Goal: Information Seeking & Learning: Learn about a topic

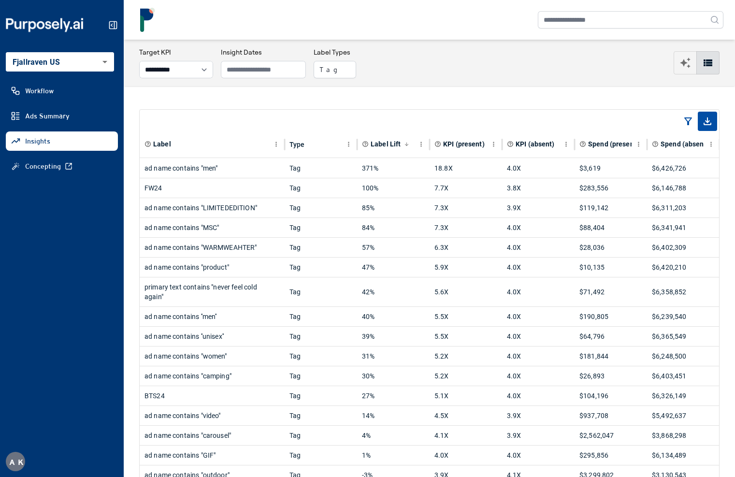
select select "**********"
click at [332, 30] on div at bounding box center [429, 20] width 588 height 24
click at [345, 76] on button "Tag" at bounding box center [334, 69] width 43 height 17
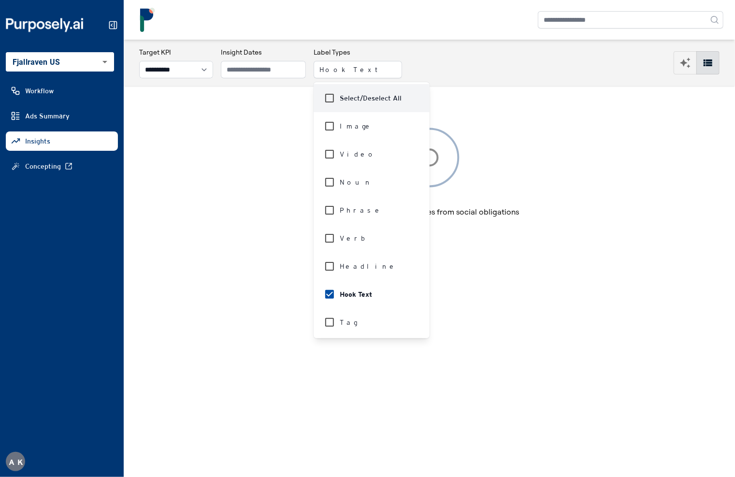
click at [115, 27] on icon at bounding box center [113, 25] width 10 height 10
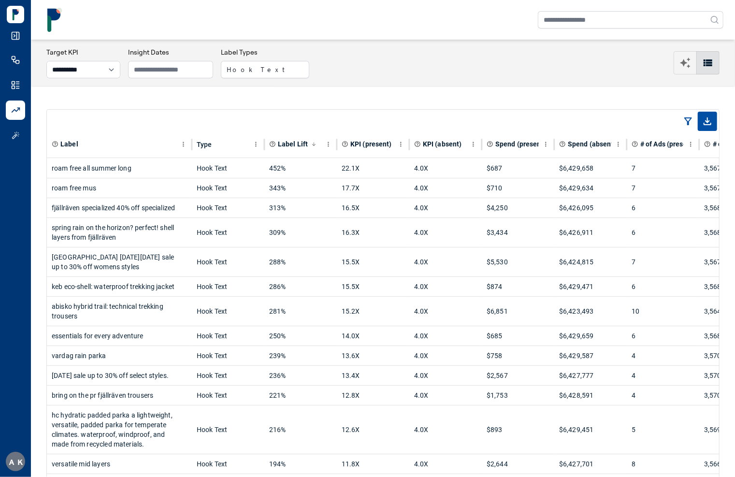
click at [194, 30] on div at bounding box center [383, 20] width 681 height 24
click at [176, 171] on div "roam free all summer long" at bounding box center [119, 167] width 135 height 19
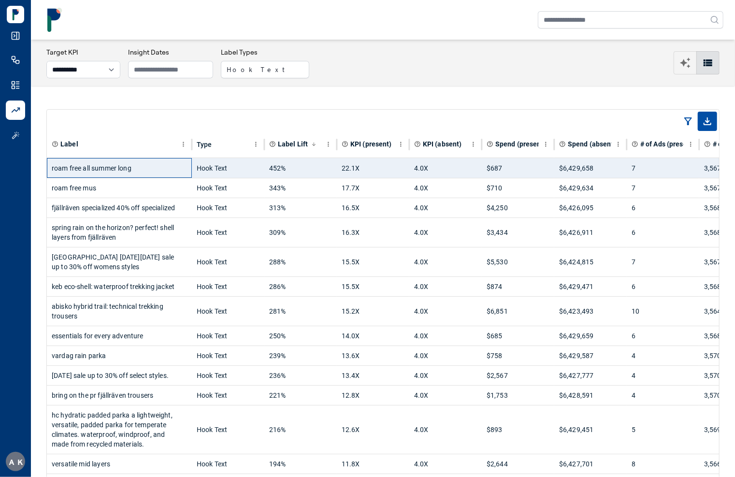
click at [176, 171] on div "roam free all summer long" at bounding box center [119, 167] width 135 height 19
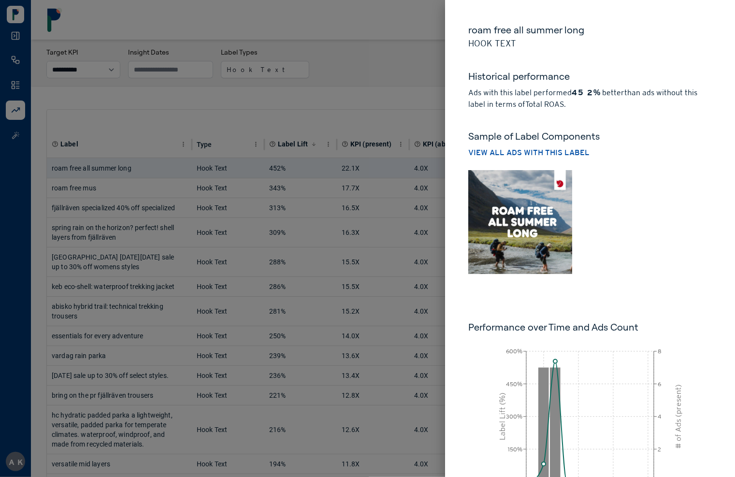
drag, startPoint x: 414, startPoint y: 87, endPoint x: 311, endPoint y: 255, distance: 196.9
click at [414, 87] on div at bounding box center [367, 238] width 735 height 477
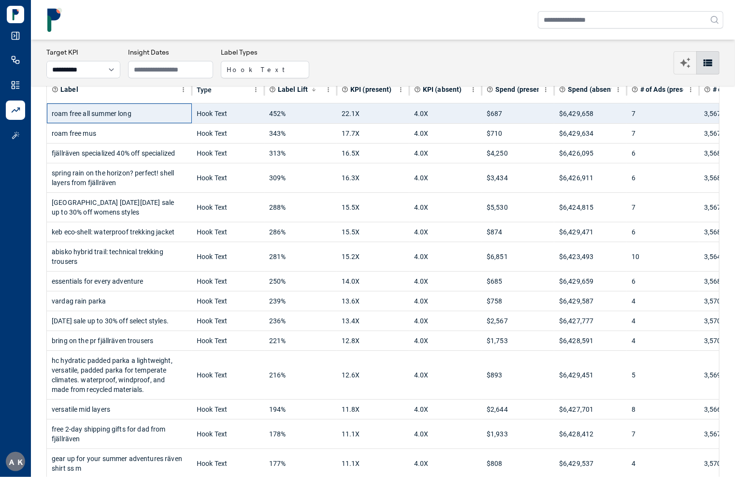
scroll to position [60, 0]
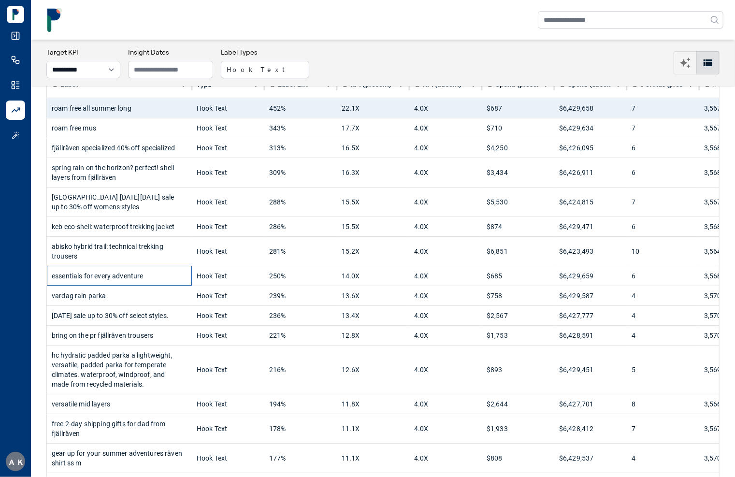
click at [179, 272] on div "essentials for every adventure" at bounding box center [119, 275] width 135 height 19
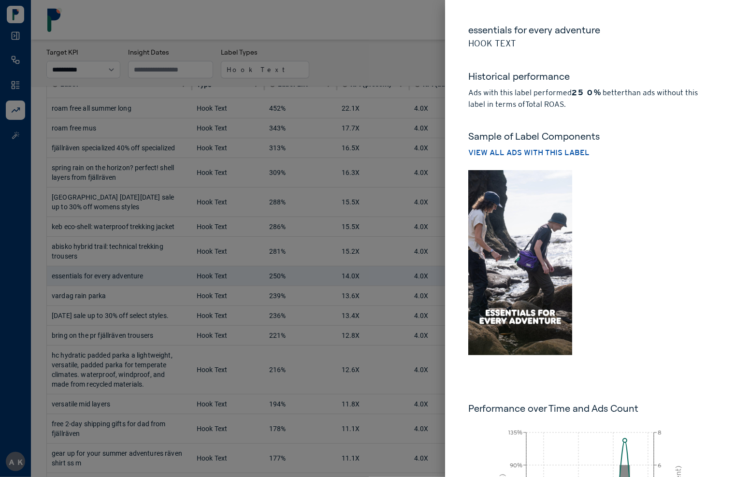
click at [334, 54] on div at bounding box center [367, 238] width 735 height 477
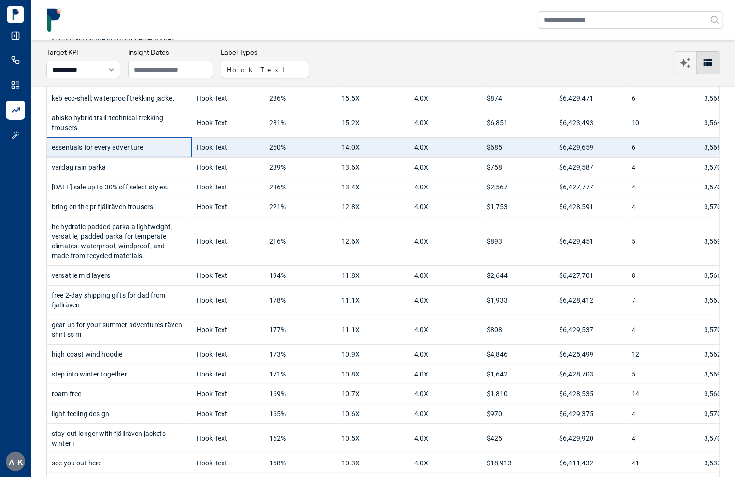
scroll to position [194, 0]
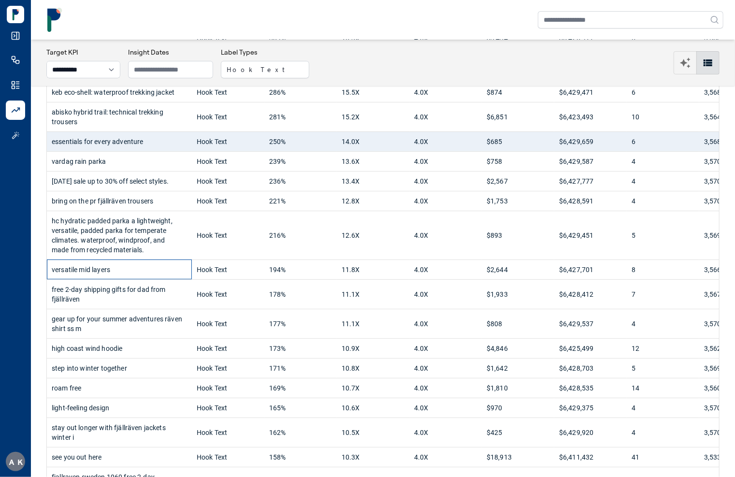
click at [169, 261] on div "versatile mid layers" at bounding box center [119, 269] width 135 height 19
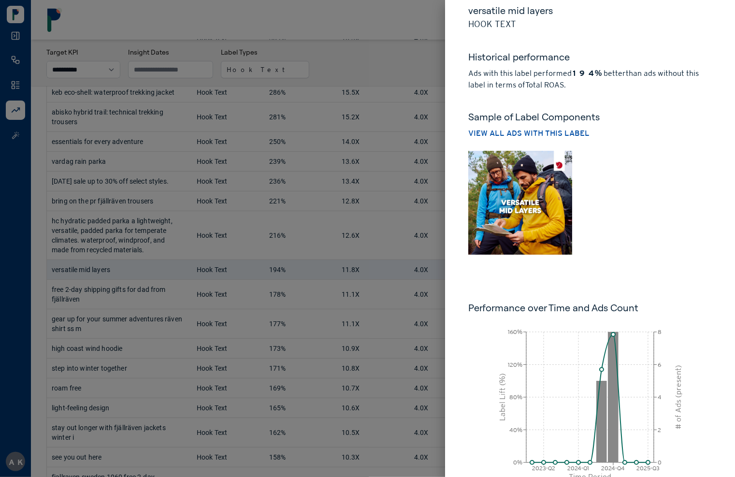
scroll to position [0, 0]
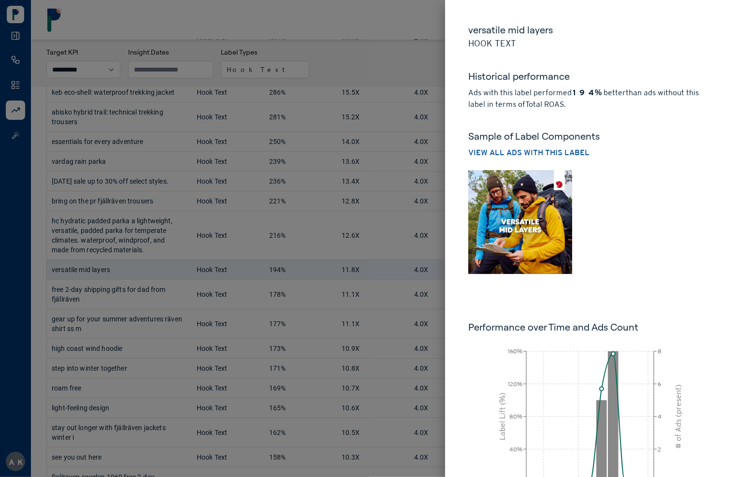
click at [533, 217] on img at bounding box center [520, 222] width 104 height 104
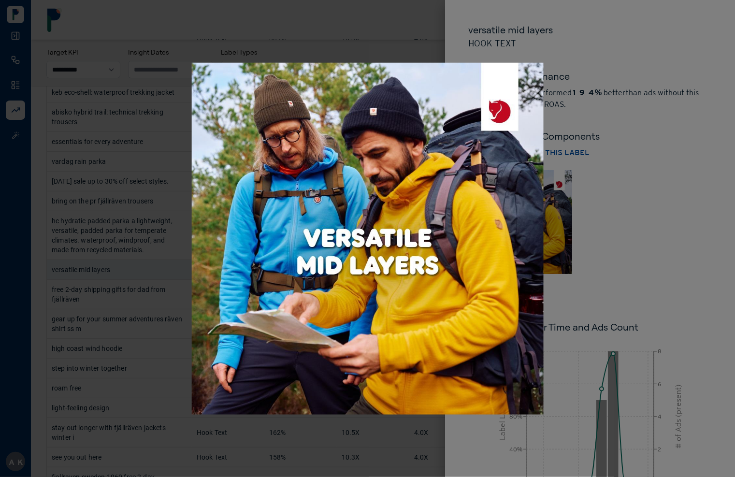
click at [610, 215] on div at bounding box center [367, 238] width 735 height 477
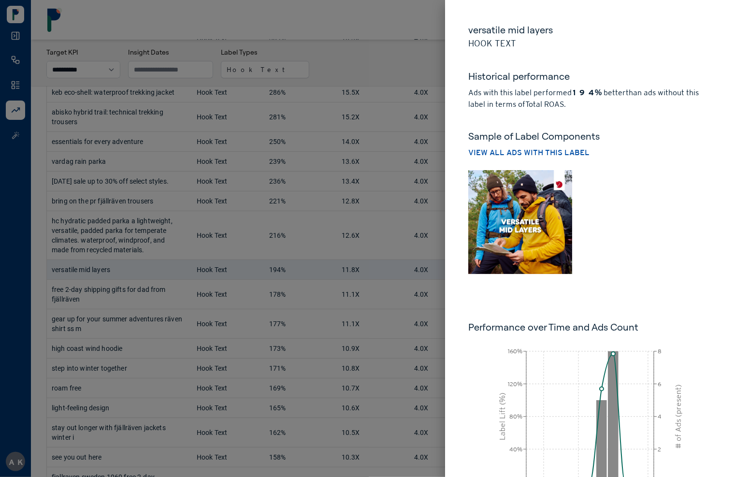
click at [322, 33] on div at bounding box center [367, 238] width 735 height 477
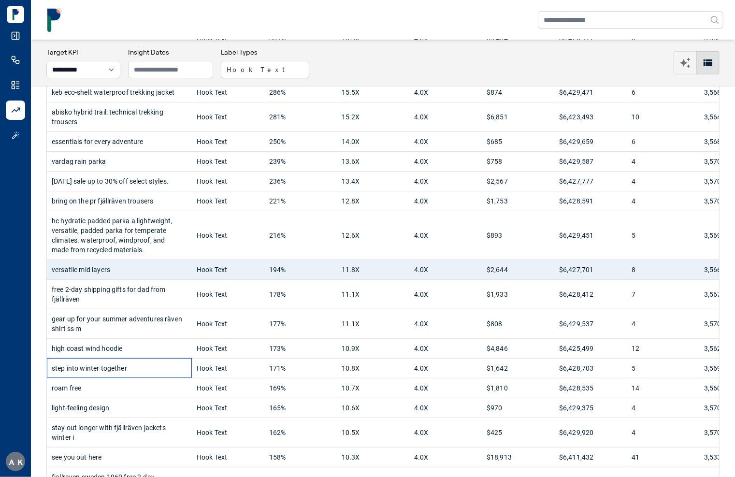
click at [155, 362] on div "step into winter together" at bounding box center [119, 367] width 135 height 19
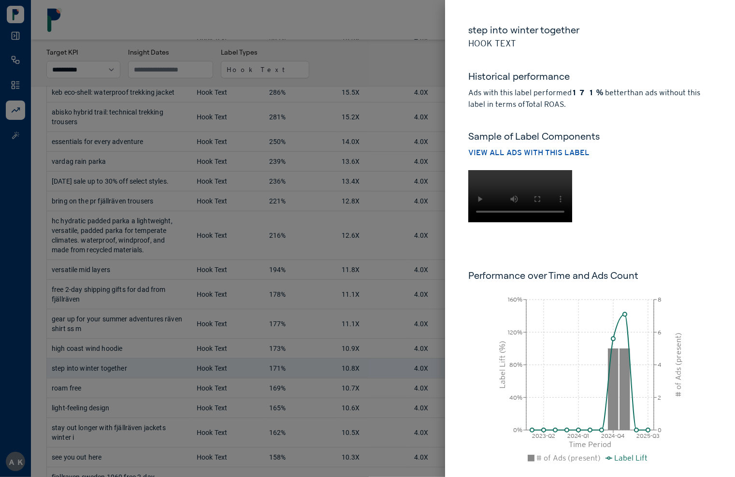
click at [473, 373] on div "step into winter together Hook Text Historical performance Ads with this label …" at bounding box center [590, 253] width 290 height 506
click at [325, 28] on div at bounding box center [367, 238] width 735 height 477
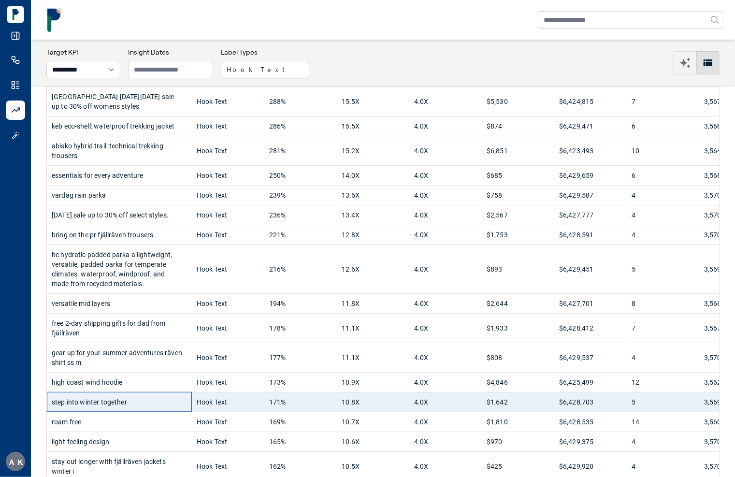
scroll to position [161, 0]
click at [175, 301] on div "versatile mid layers" at bounding box center [119, 302] width 135 height 19
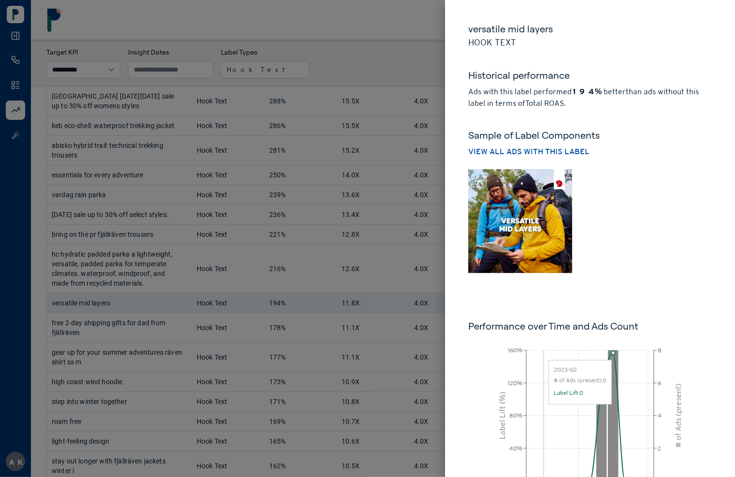
scroll to position [0, 0]
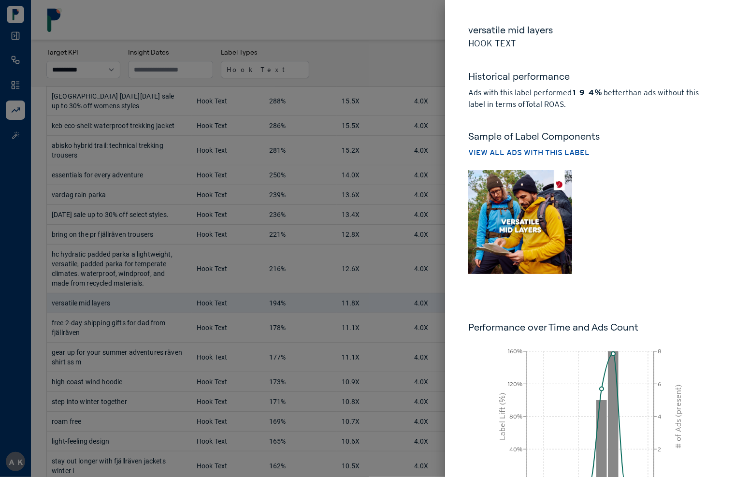
click at [525, 235] on img at bounding box center [520, 222] width 104 height 104
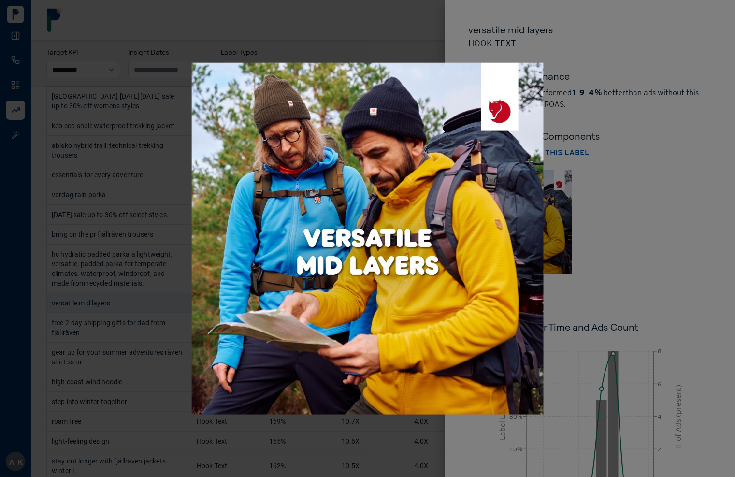
click at [659, 225] on div at bounding box center [367, 238] width 735 height 477
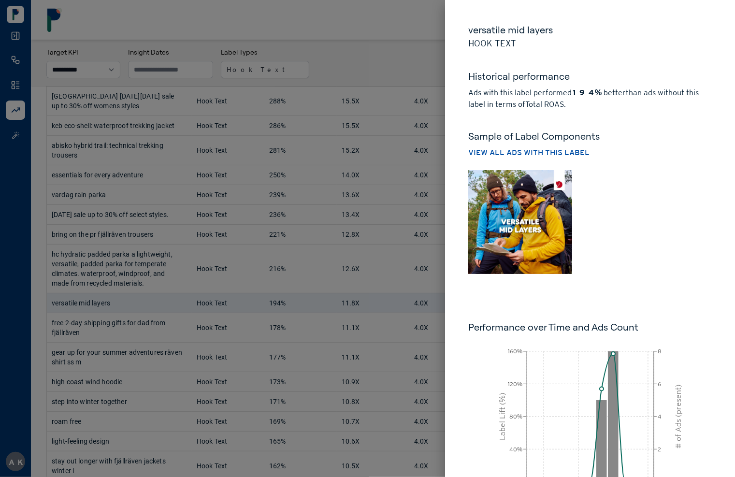
drag, startPoint x: 379, startPoint y: 43, endPoint x: 380, endPoint y: 55, distance: 11.6
click at [379, 43] on div at bounding box center [367, 238] width 735 height 477
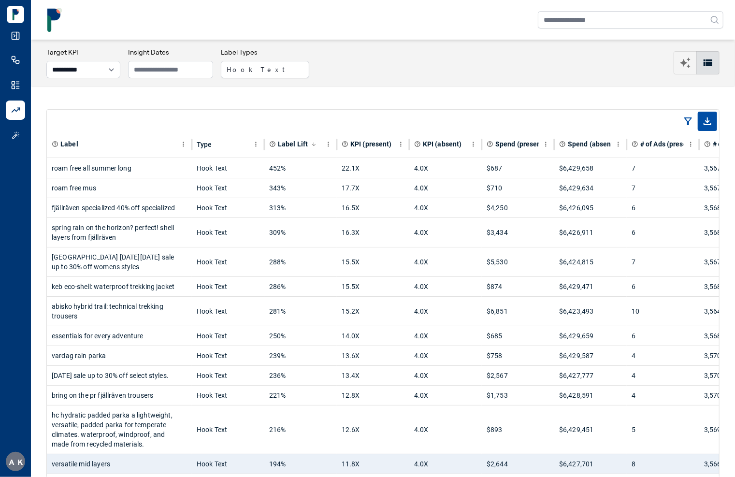
click at [363, 68] on div "**********" at bounding box center [382, 62] width 673 height 31
click at [19, 37] on icon at bounding box center [16, 36] width 10 height 10
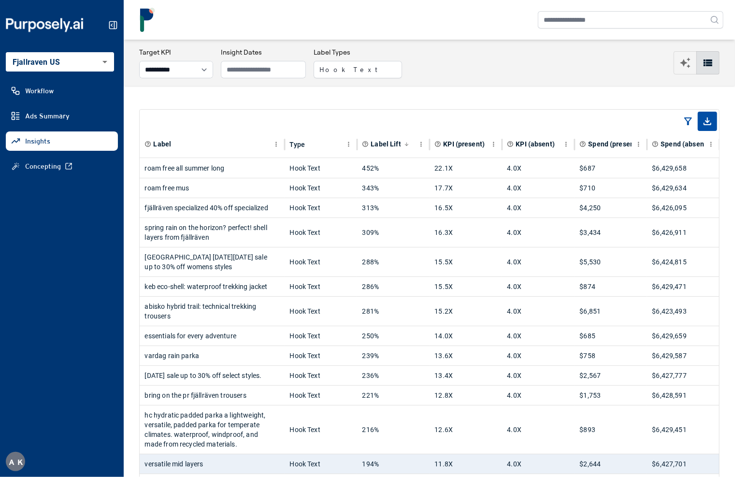
click at [110, 27] on icon at bounding box center [113, 25] width 10 height 10
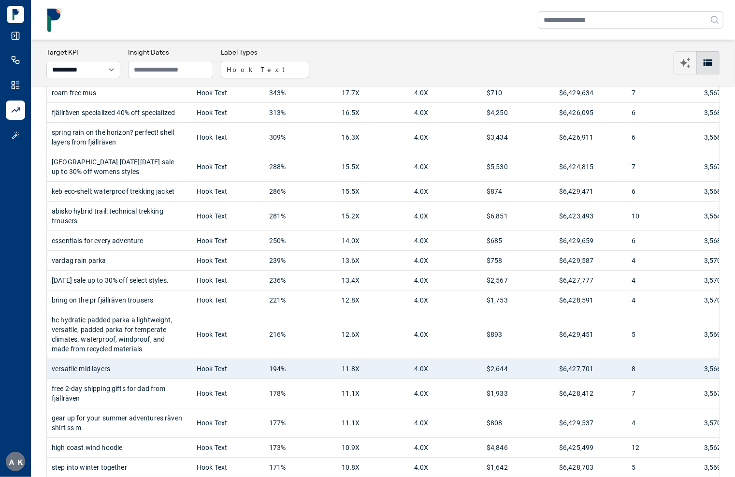
scroll to position [105, 0]
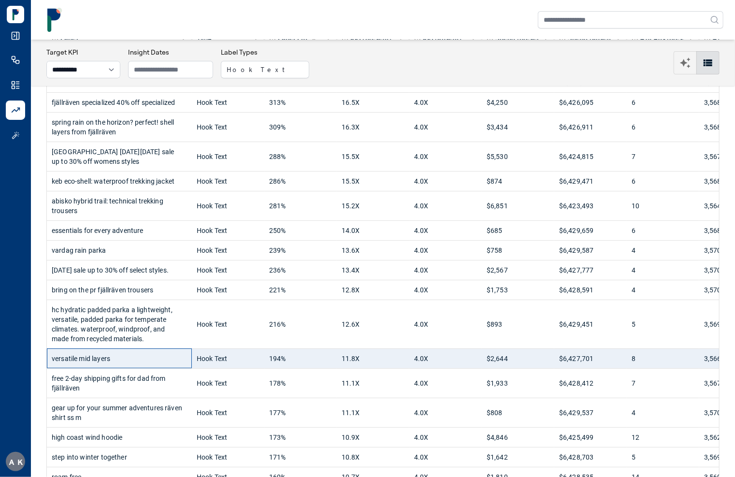
click at [169, 359] on div "versatile mid layers" at bounding box center [119, 358] width 135 height 19
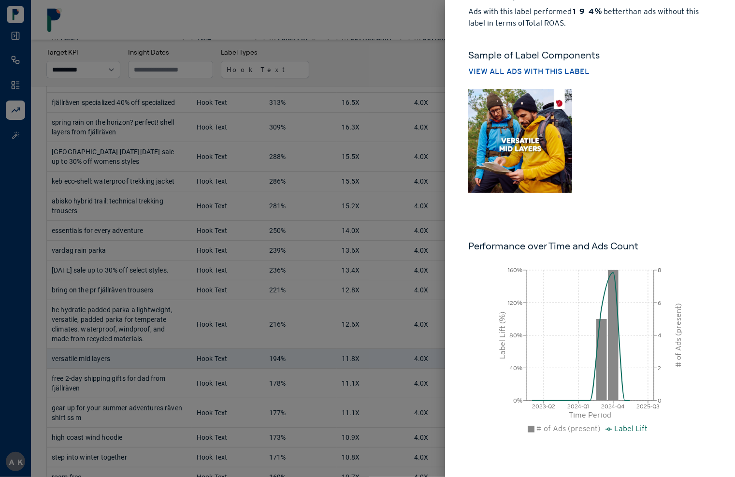
scroll to position [0, 0]
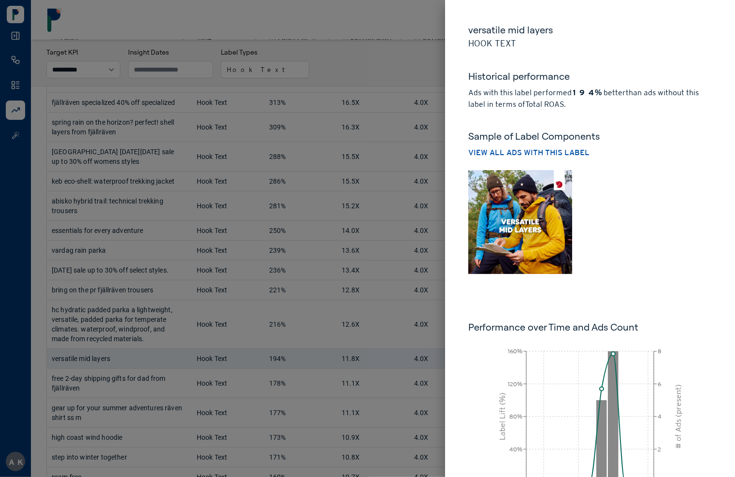
click at [512, 232] on img at bounding box center [520, 222] width 104 height 104
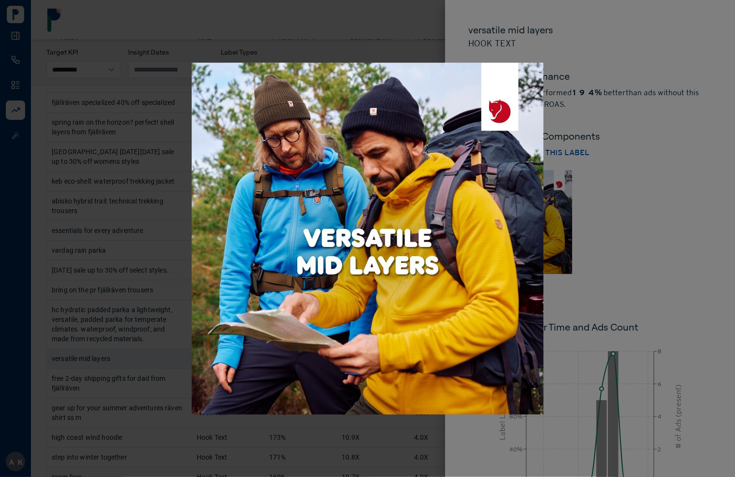
click at [618, 211] on div at bounding box center [367, 238] width 735 height 477
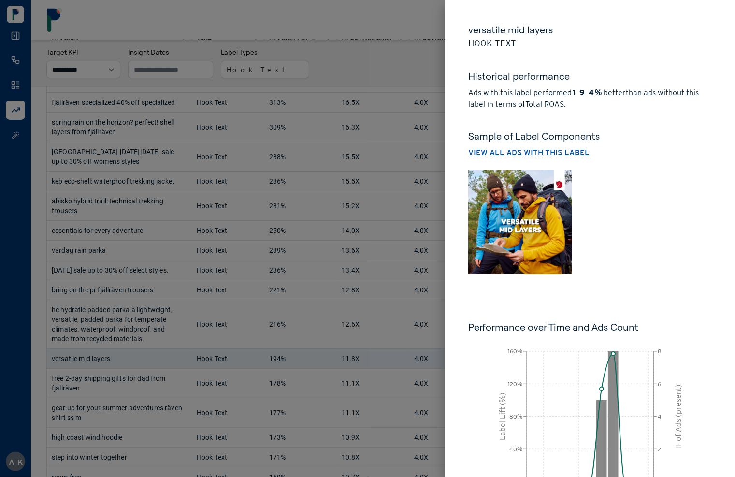
click at [317, 37] on div at bounding box center [367, 238] width 735 height 477
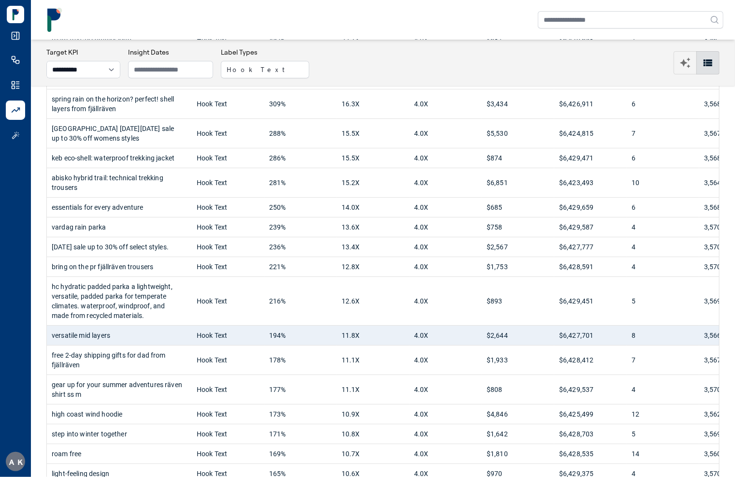
scroll to position [124, 0]
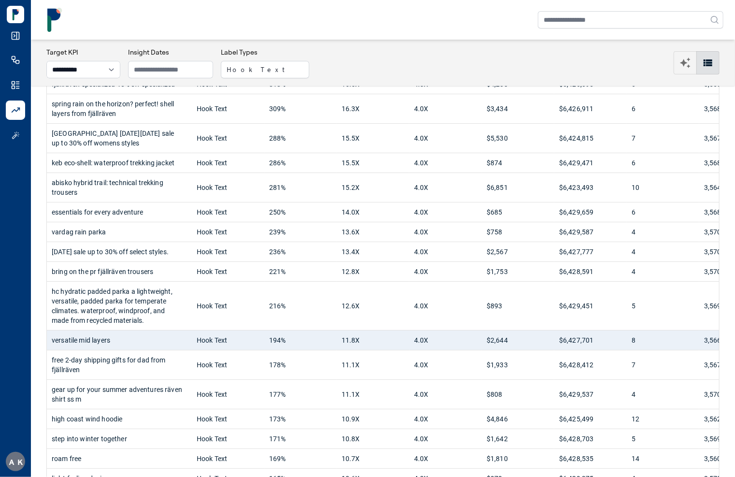
click at [358, 64] on div "**********" at bounding box center [382, 62] width 673 height 31
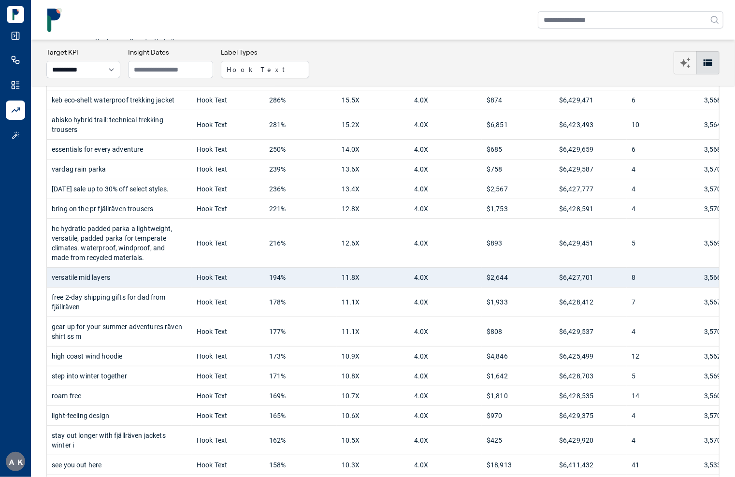
scroll to position [0, 0]
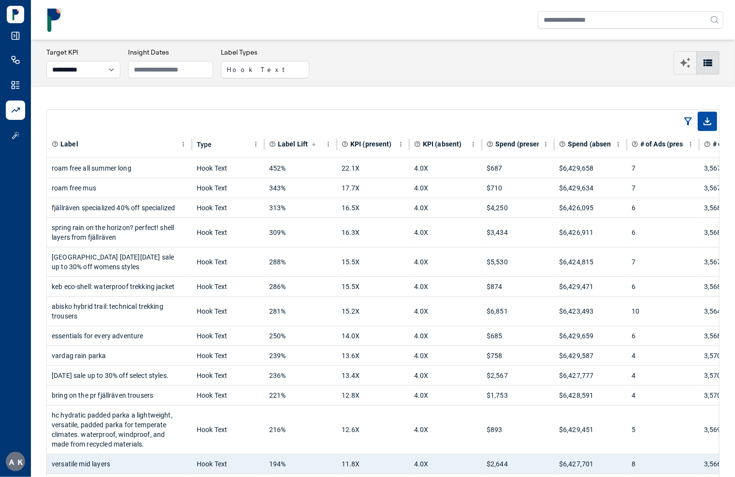
click at [17, 36] on icon at bounding box center [16, 36] width 10 height 10
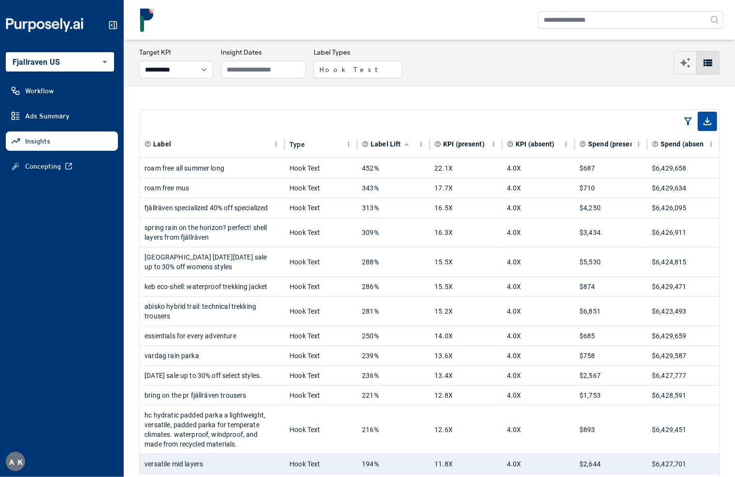
drag, startPoint x: 111, startPoint y: 26, endPoint x: 175, endPoint y: 183, distance: 169.9
click at [112, 26] on icon at bounding box center [111, 25] width 1 height 2
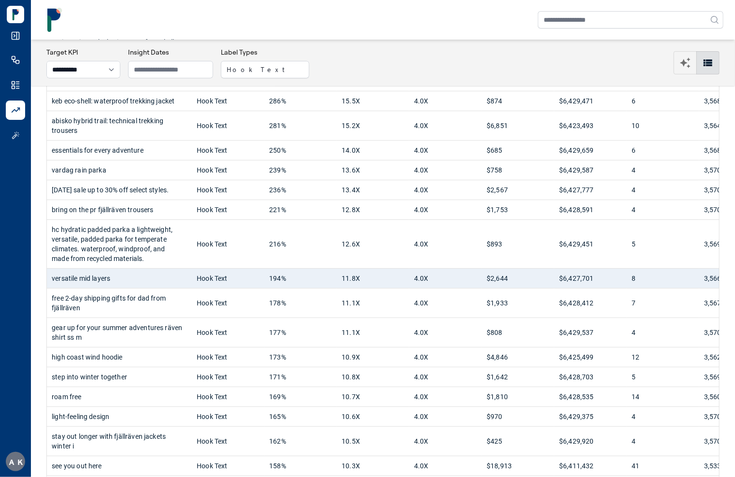
scroll to position [203, 0]
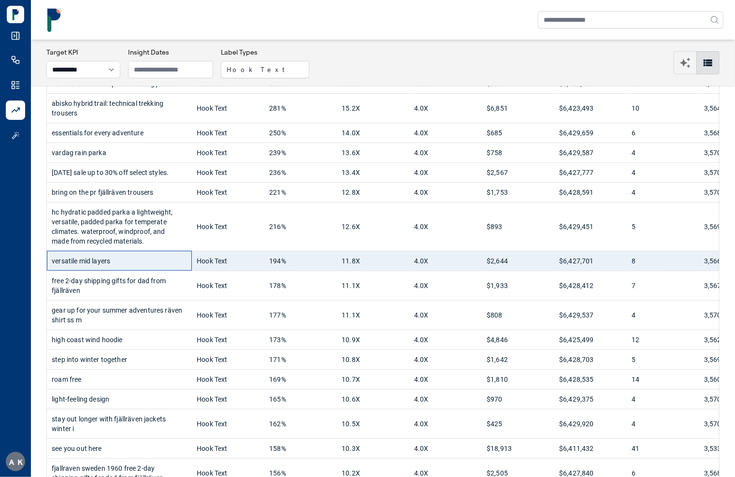
click at [157, 260] on div "versatile mid layers" at bounding box center [119, 260] width 135 height 19
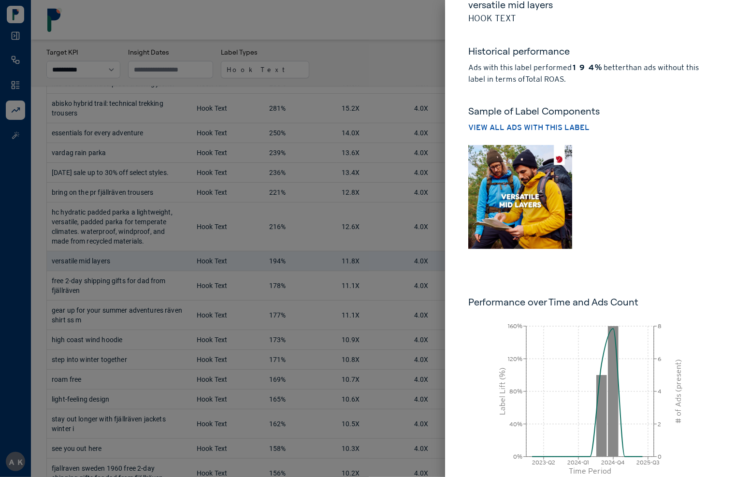
scroll to position [0, 0]
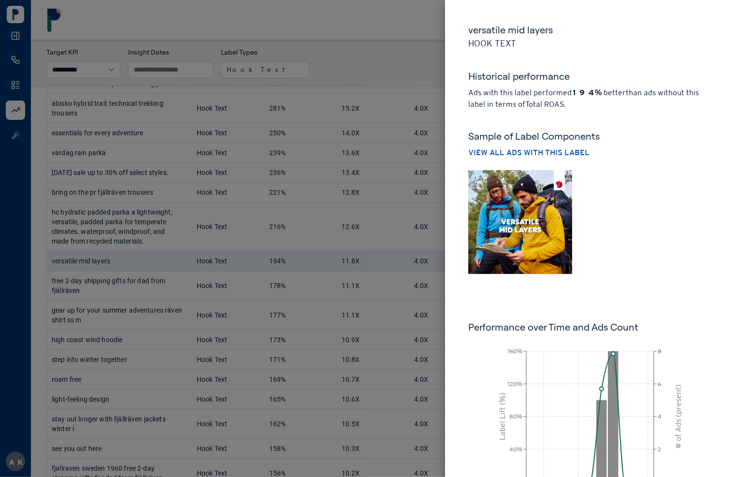
click at [519, 251] on img at bounding box center [520, 222] width 104 height 104
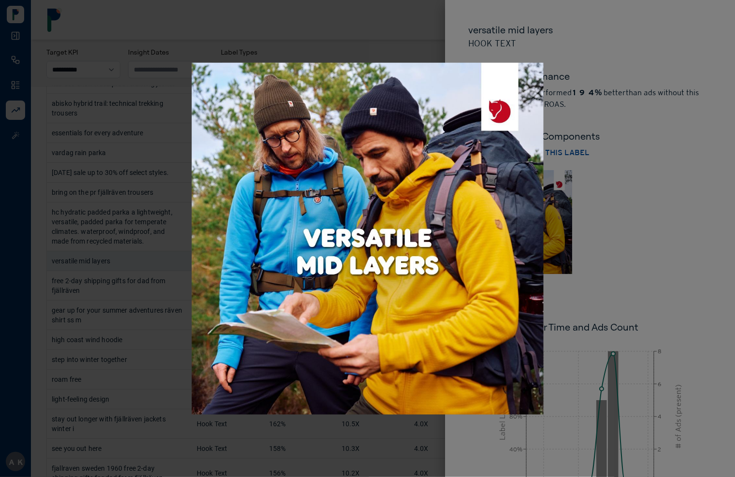
click at [595, 236] on div at bounding box center [367, 238] width 735 height 477
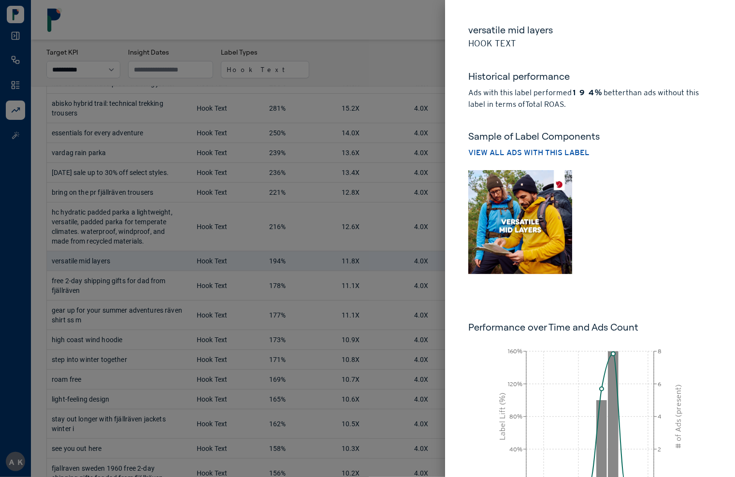
click at [404, 71] on div at bounding box center [367, 238] width 735 height 477
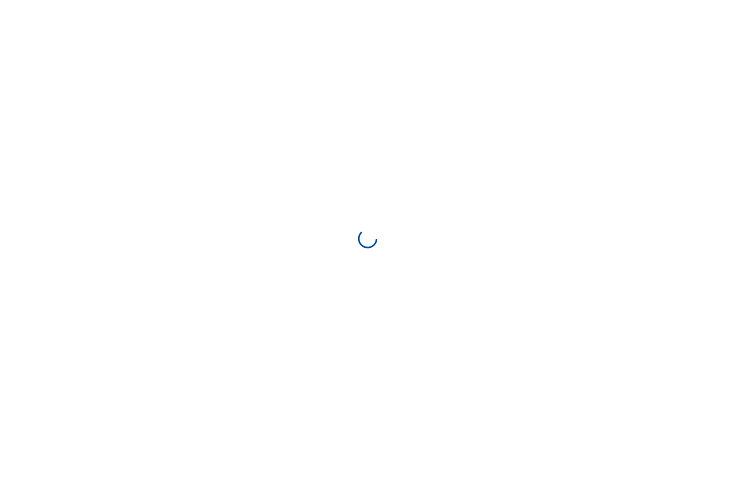
select select "**********"
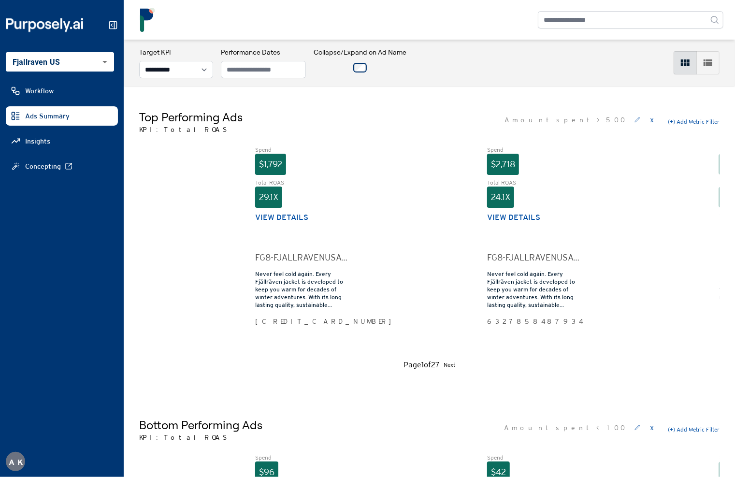
click at [111, 28] on icon at bounding box center [113, 25] width 10 height 10
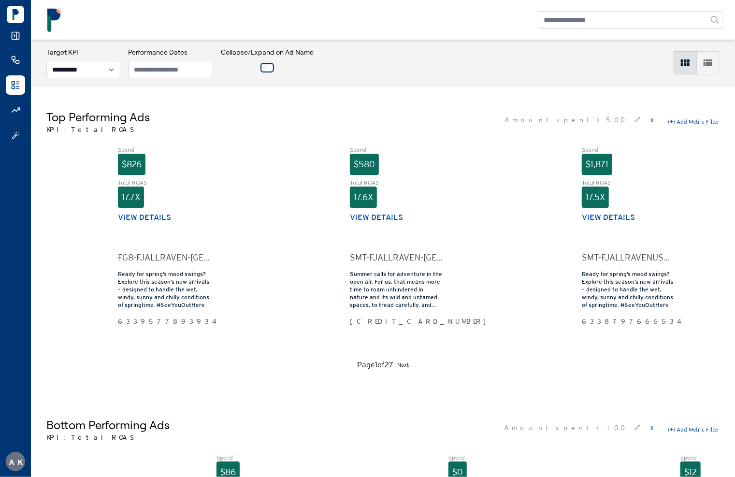
scroll to position [0, 1260]
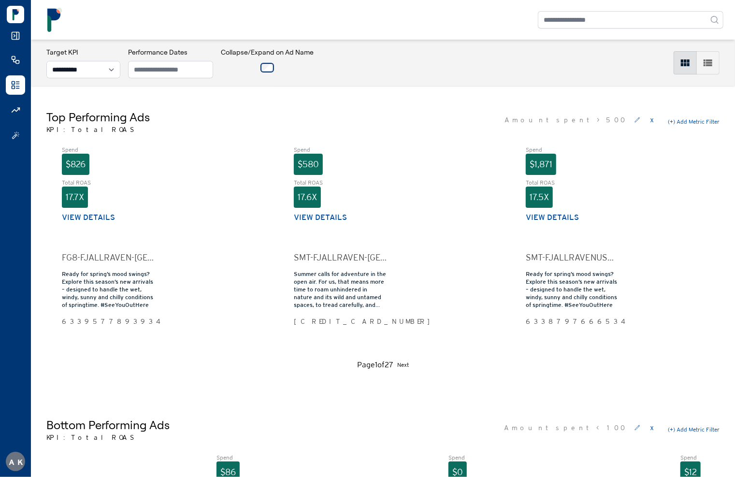
drag, startPoint x: 22, startPoint y: 38, endPoint x: 17, endPoint y: 37, distance: 5.0
click at [22, 38] on div at bounding box center [15, 23] width 19 height 35
click at [17, 36] on icon at bounding box center [16, 36] width 10 height 10
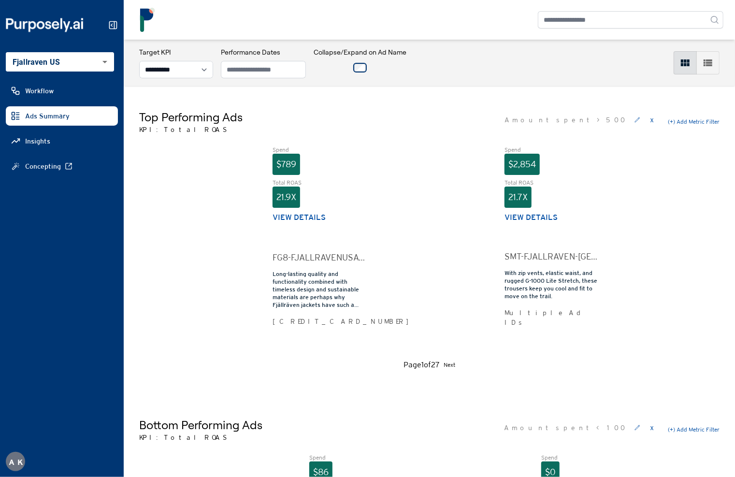
scroll to position [0, 0]
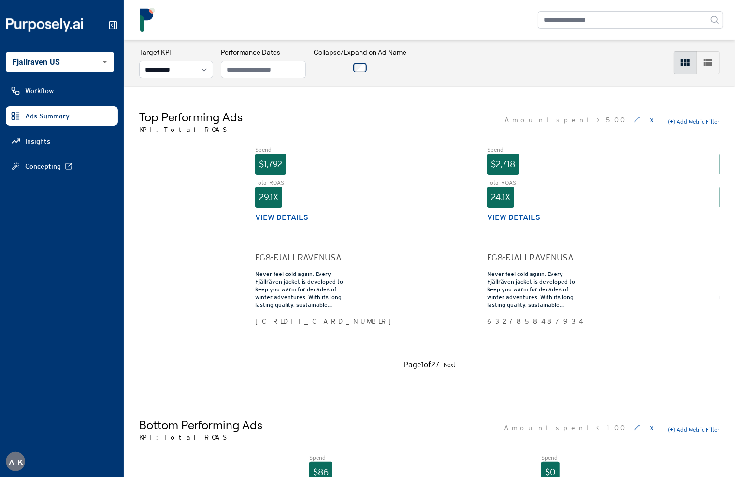
click at [342, 111] on div "Top Performing Ads KPI: Total ROAS Amount spent > 500 x (+) Add Metric Filter" at bounding box center [429, 121] width 580 height 25
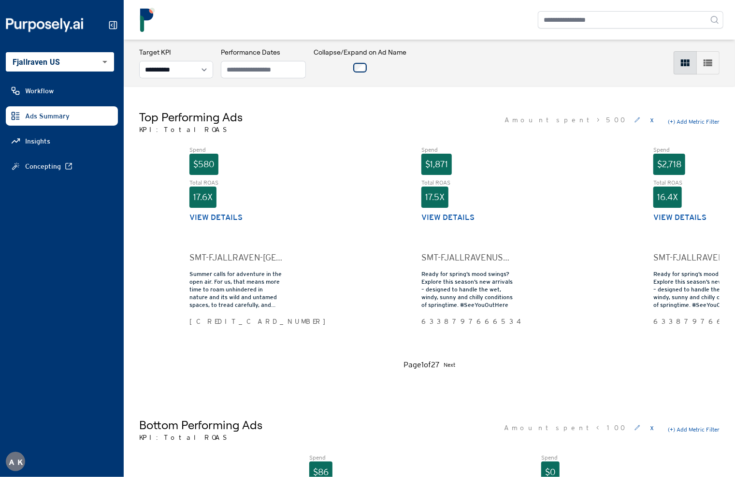
scroll to position [0, 1473]
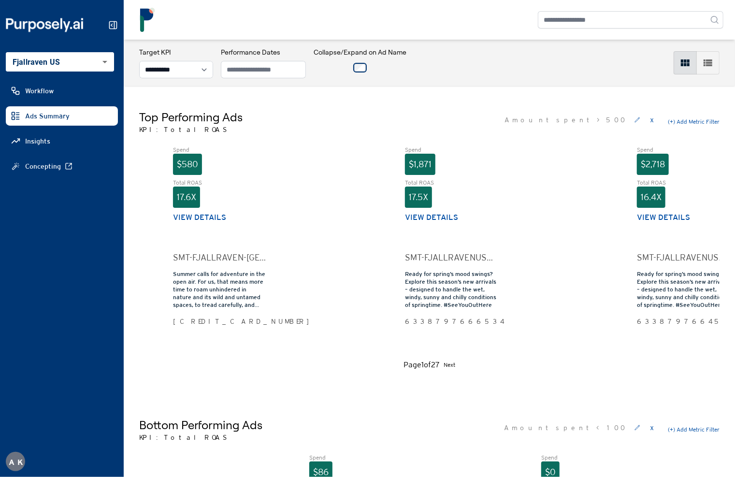
drag, startPoint x: 110, startPoint y: 26, endPoint x: 216, endPoint y: 198, distance: 201.7
click at [110, 26] on icon at bounding box center [113, 25] width 10 height 10
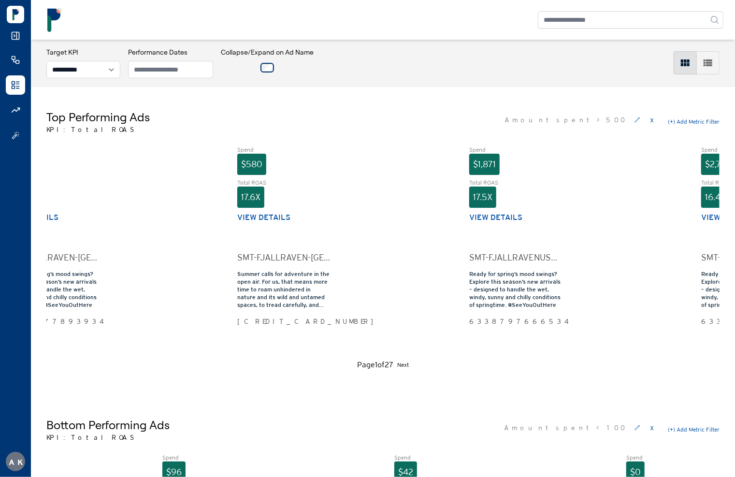
scroll to position [0, 0]
click at [349, 84] on div "**********" at bounding box center [383, 63] width 704 height 46
click at [16, 41] on div "**********" at bounding box center [15, 76] width 19 height 141
click at [14, 35] on icon at bounding box center [16, 36] width 10 height 10
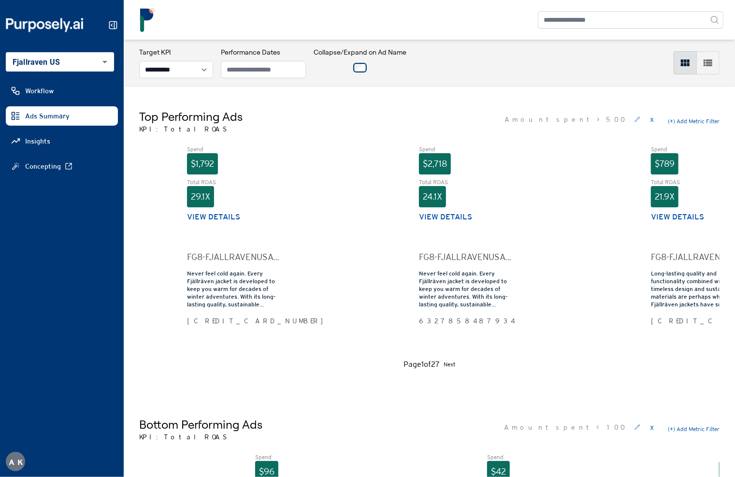
scroll to position [0, 0]
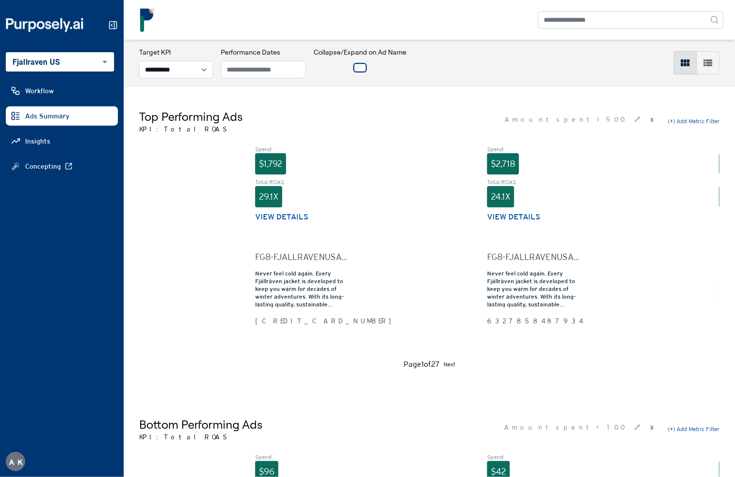
click at [497, 75] on div "**********" at bounding box center [429, 62] width 580 height 31
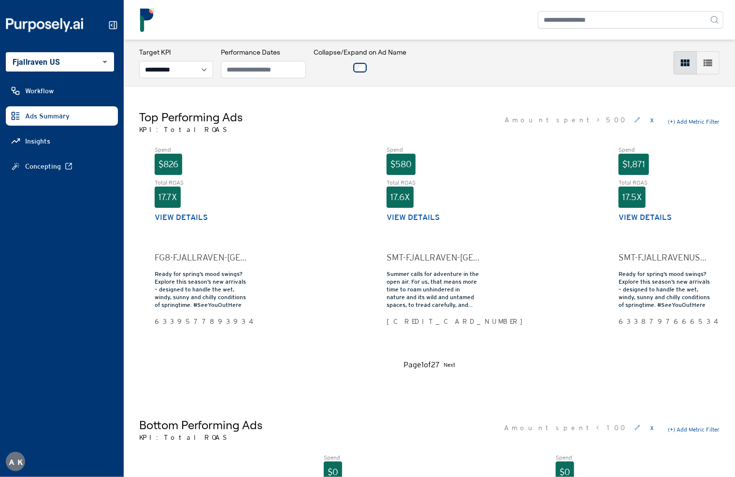
scroll to position [0, 1157]
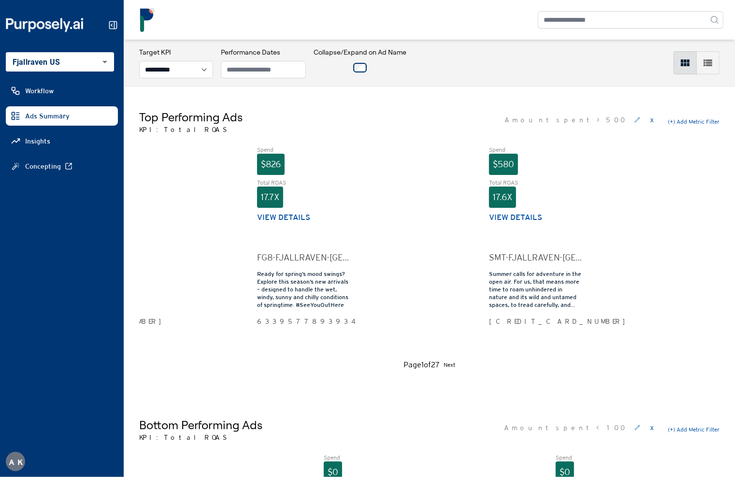
click at [113, 27] on icon at bounding box center [113, 25] width 10 height 10
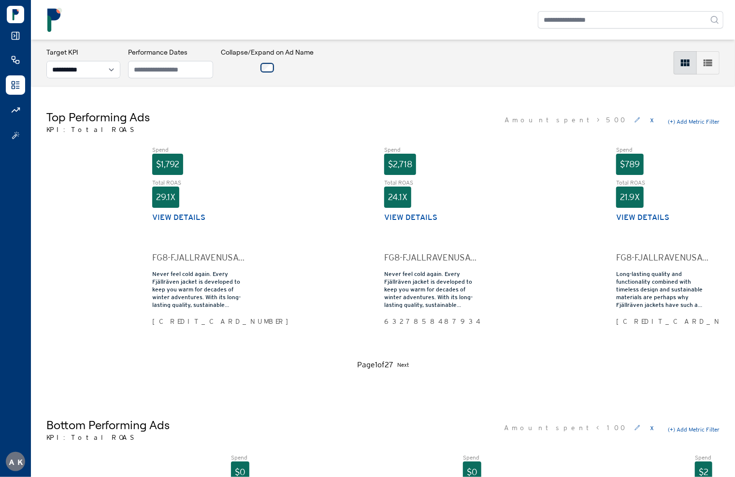
scroll to position [0, 0]
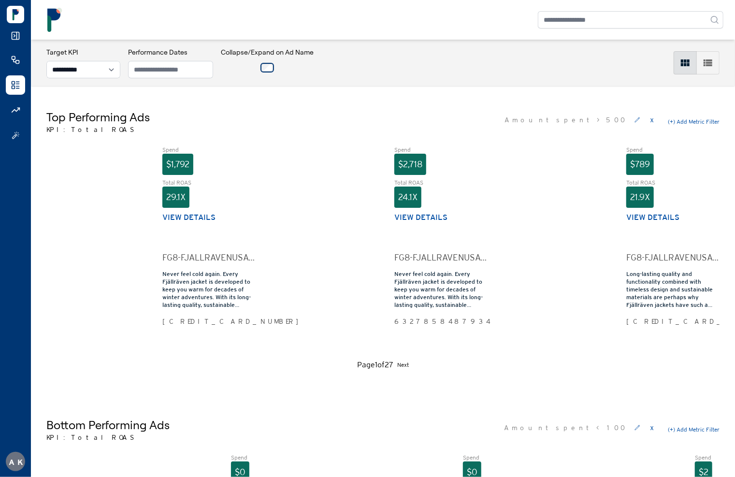
click at [14, 29] on div at bounding box center [15, 23] width 19 height 35
drag, startPoint x: 15, startPoint y: 32, endPoint x: 96, endPoint y: 111, distance: 112.4
click at [15, 32] on icon at bounding box center [16, 36] width 10 height 10
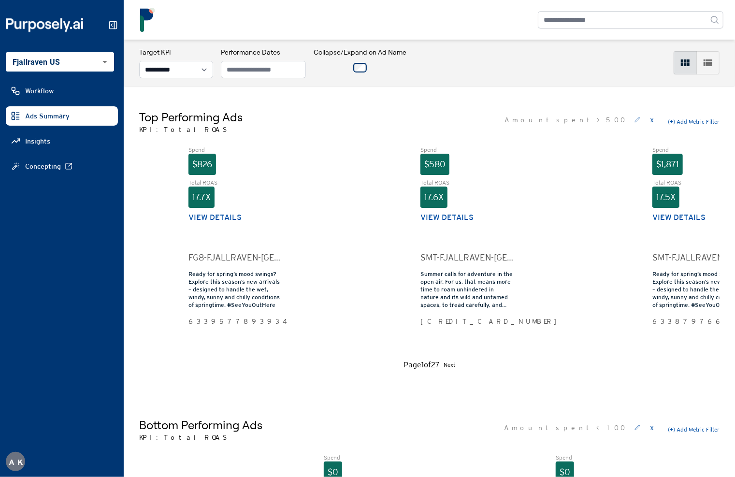
scroll to position [0, 1235]
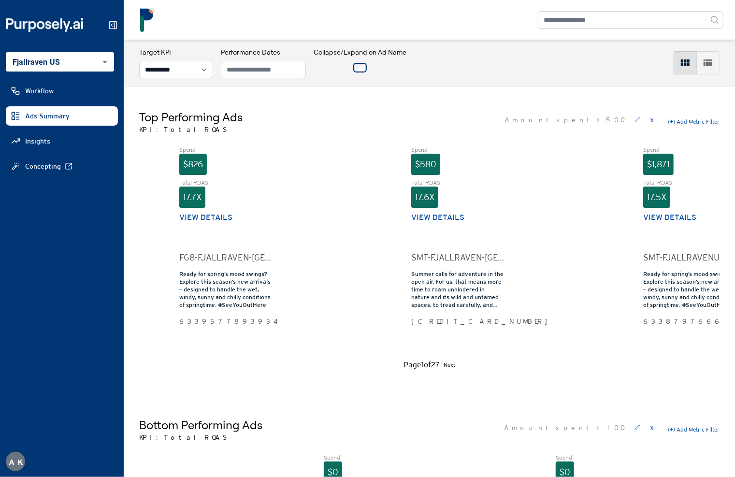
click at [110, 23] on icon at bounding box center [113, 25] width 10 height 10
